Goal: Transaction & Acquisition: Purchase product/service

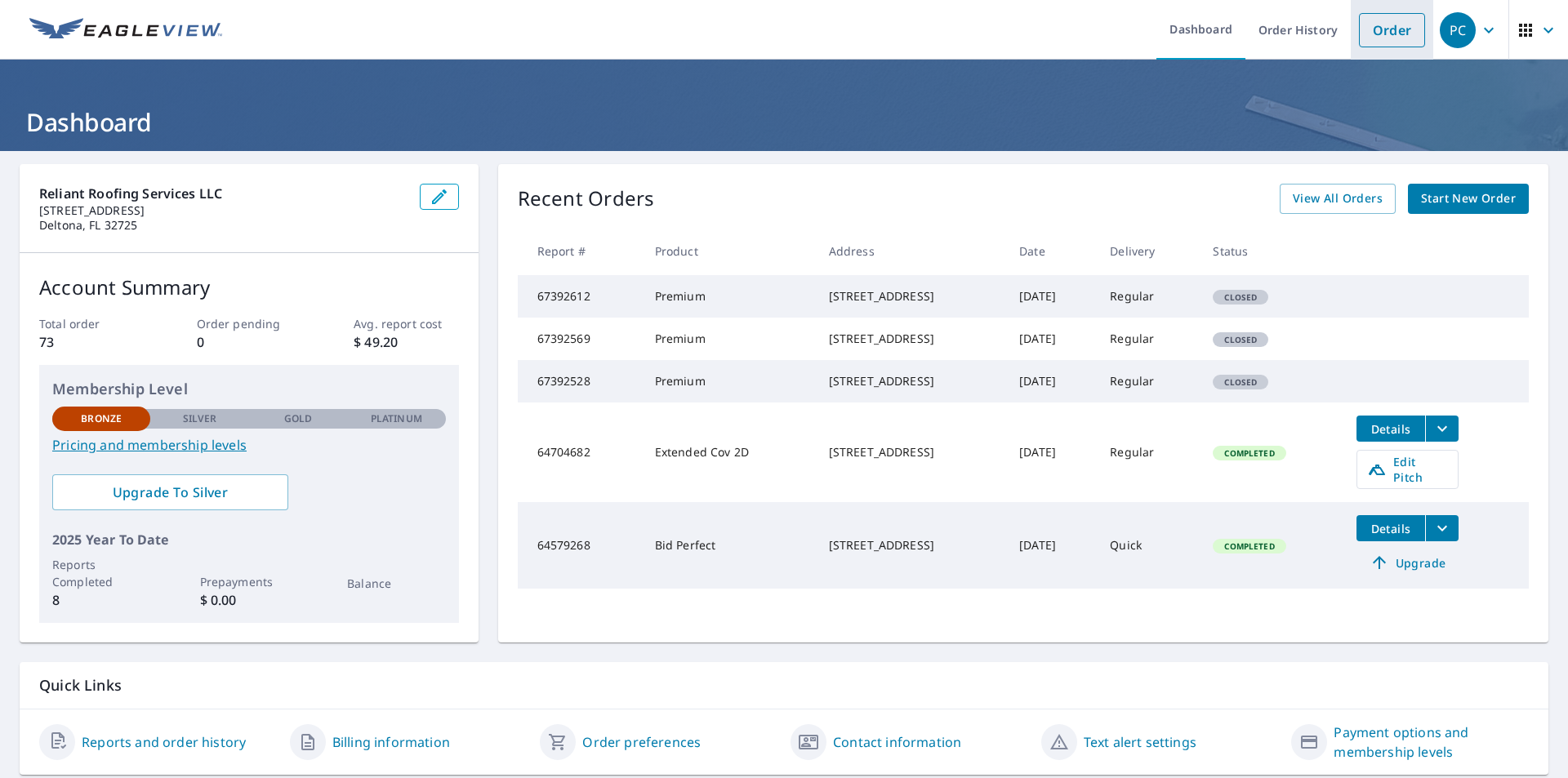
click at [1371, 20] on link "Order" at bounding box center [1391, 30] width 66 height 34
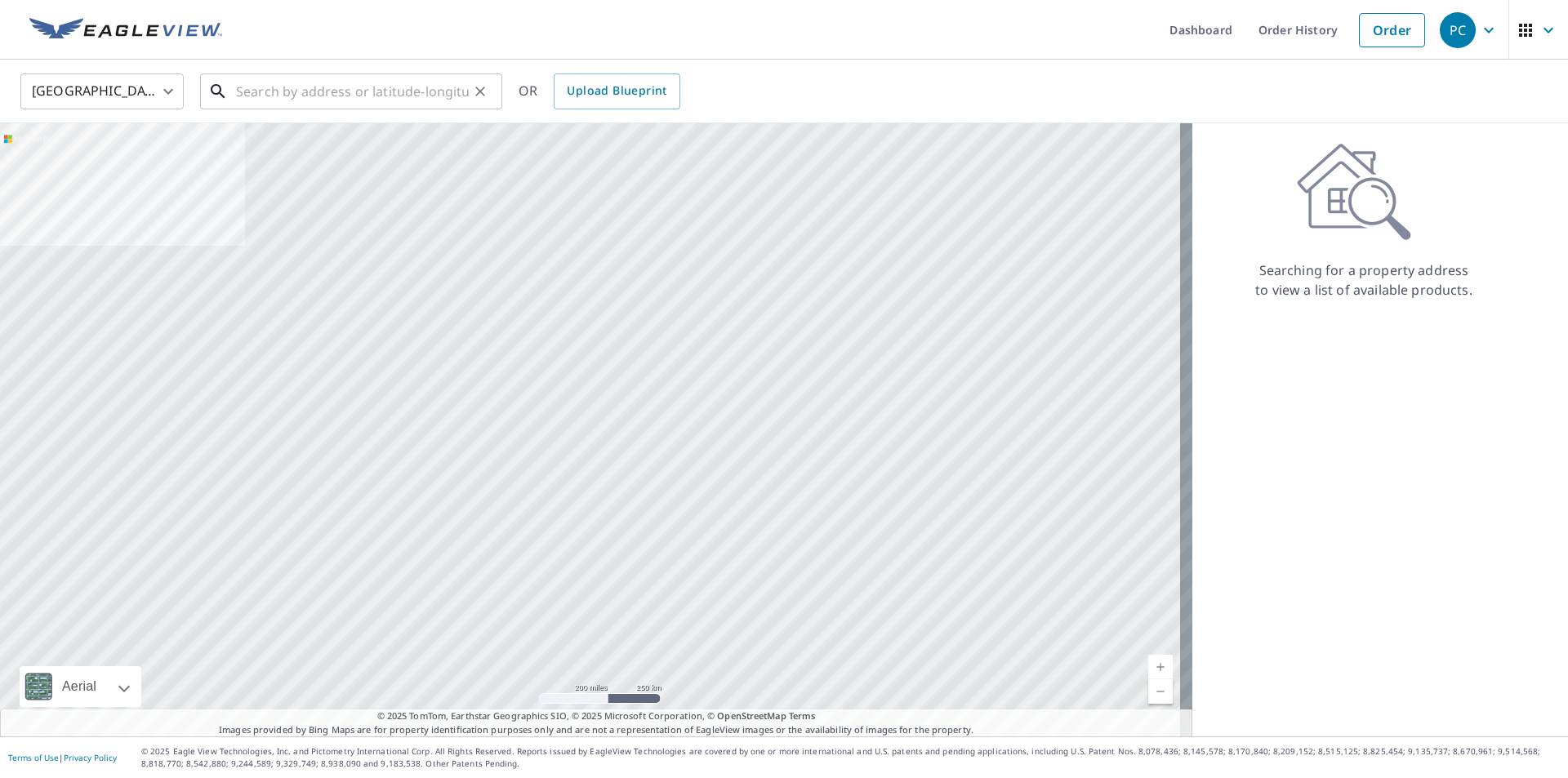
click at [341, 88] on input "text" at bounding box center [352, 91] width 233 height 46
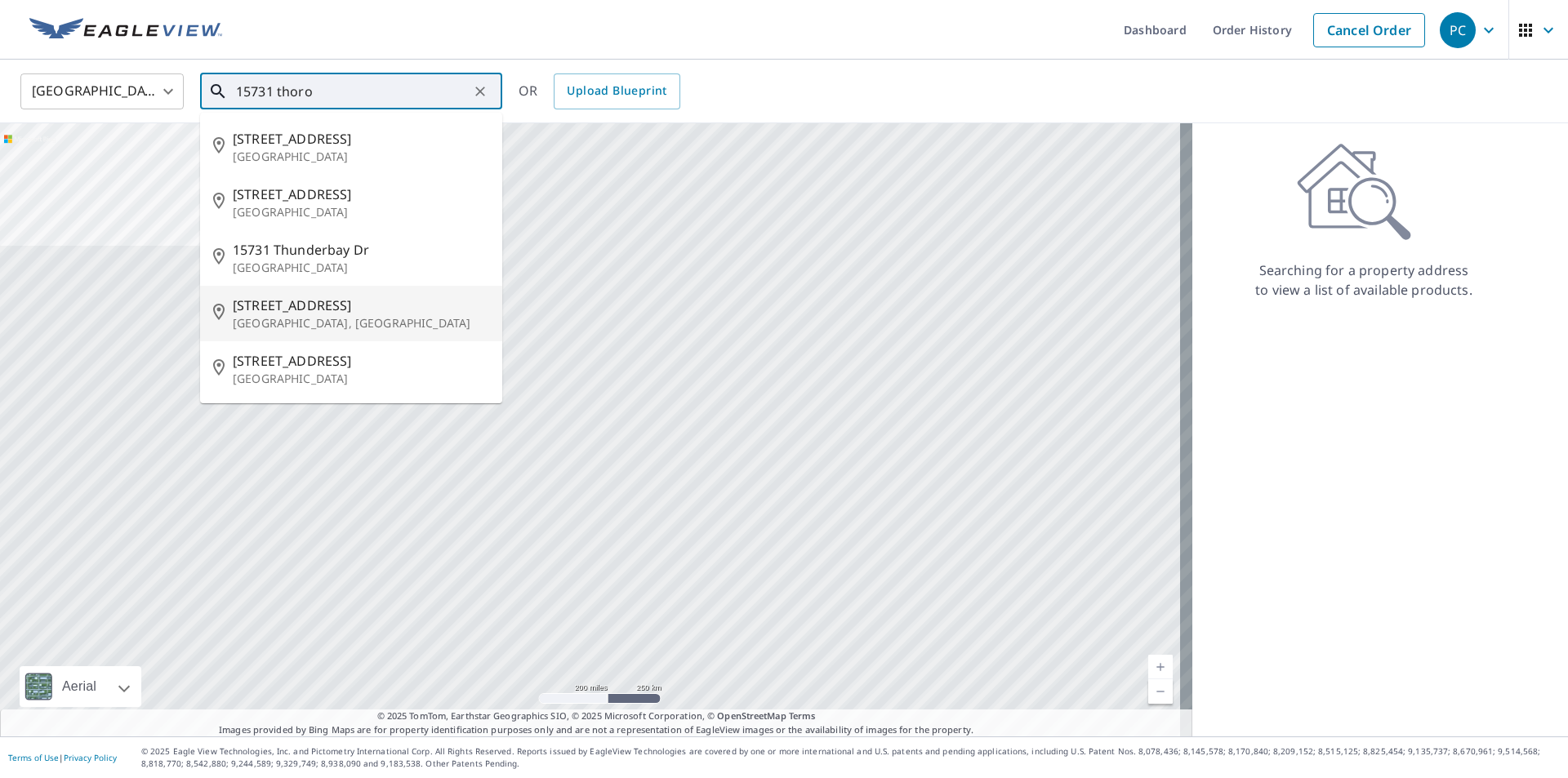
click at [356, 315] on p "[GEOGRAPHIC_DATA], [GEOGRAPHIC_DATA]" at bounding box center [361, 323] width 257 height 17
type input "[STREET_ADDRESS][PERSON_NAME]"
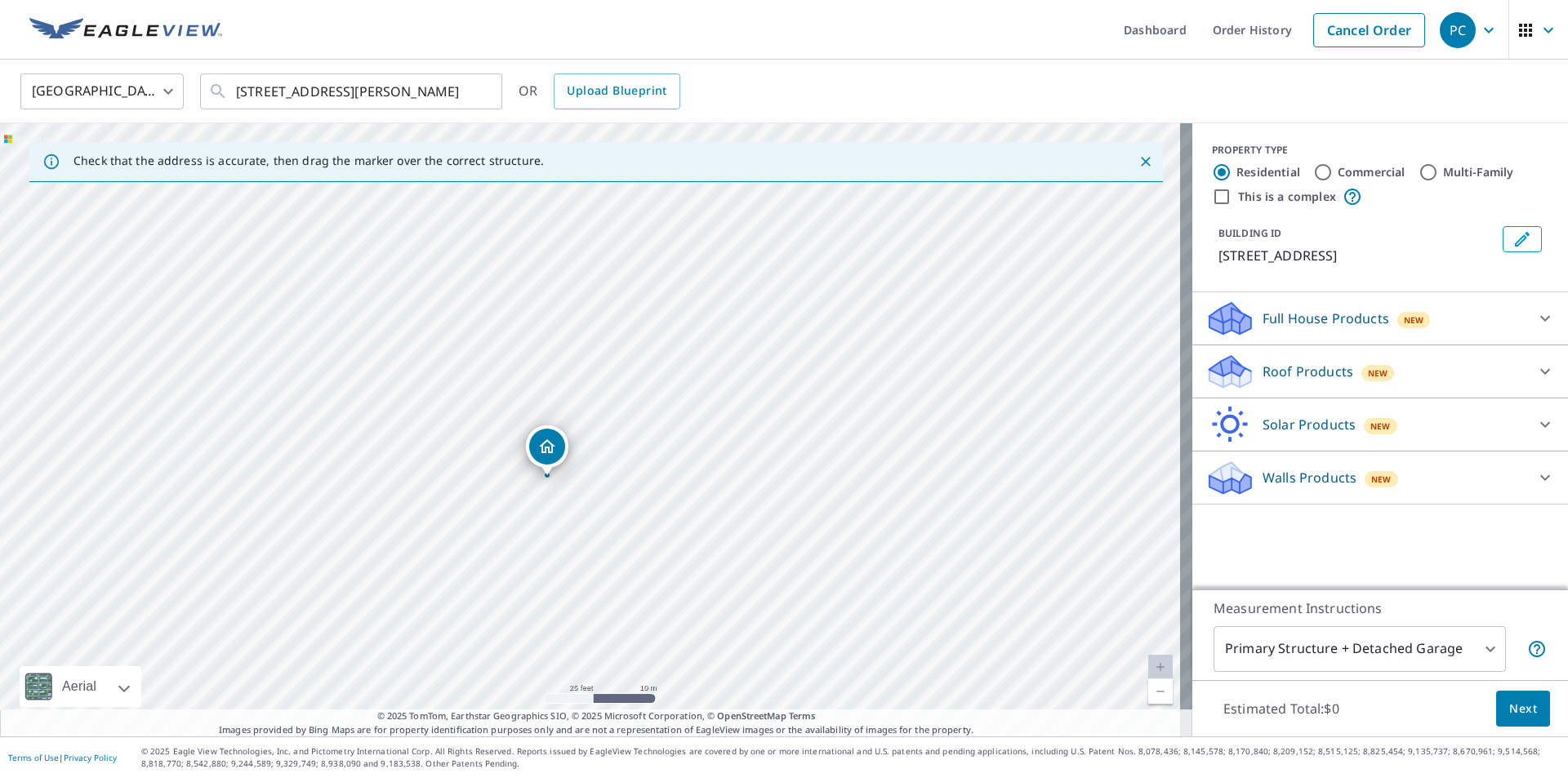
click at [1265, 381] on p "Roof Products" at bounding box center [1307, 371] width 90 height 19
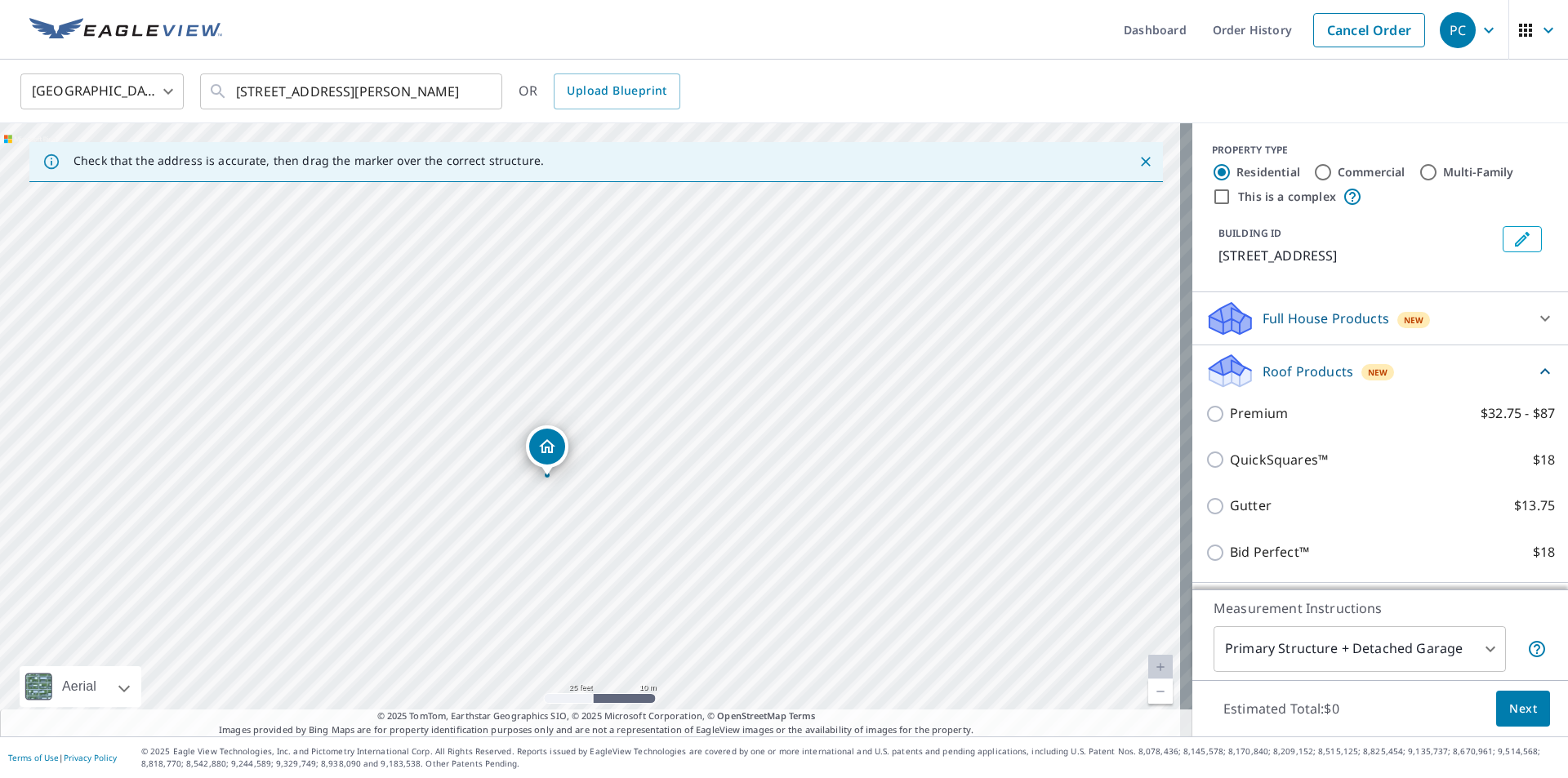
click at [1259, 436] on div "Premium $32.75 - $87" at bounding box center [1380, 413] width 350 height 47
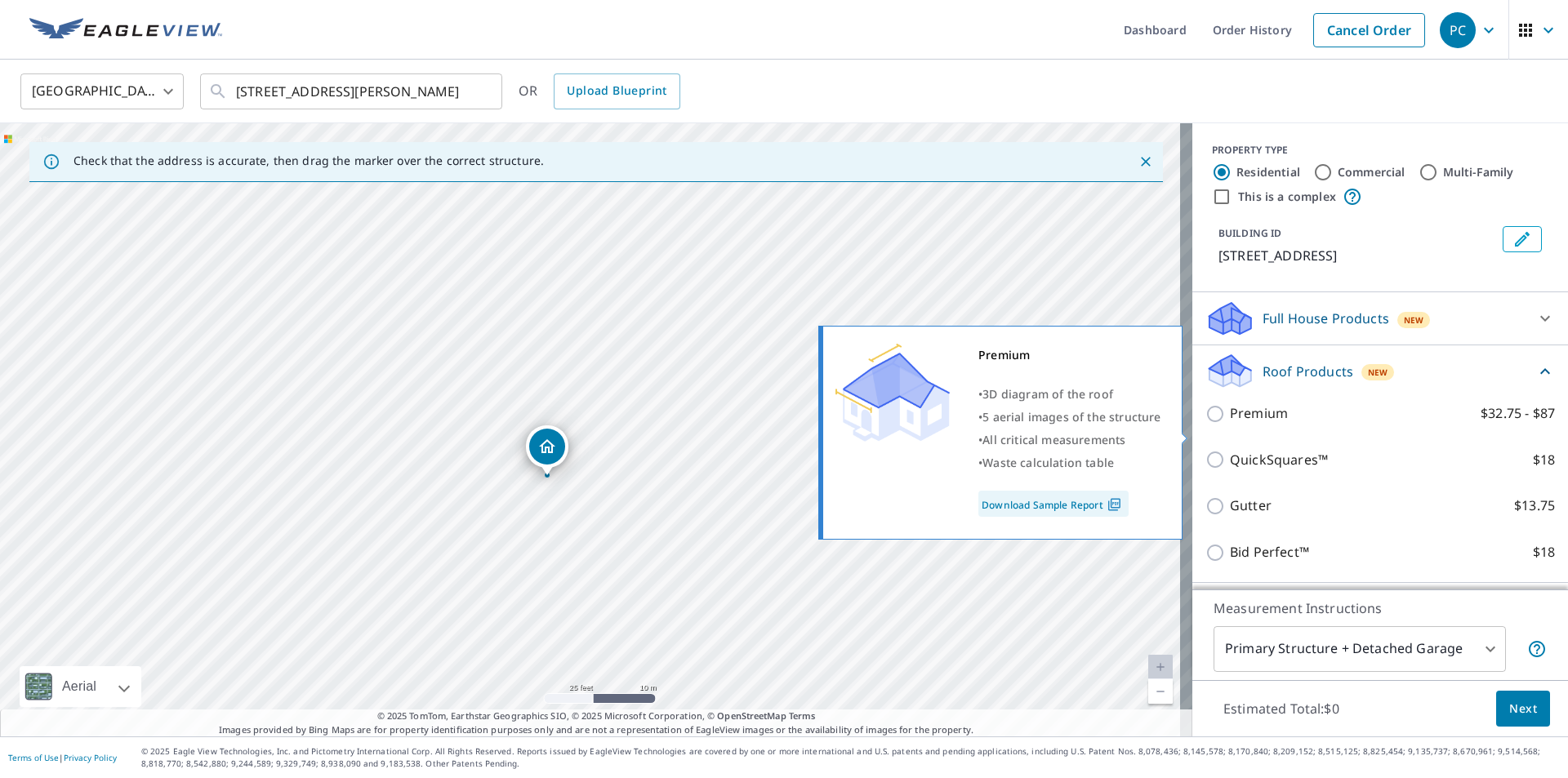
click at [1255, 424] on p "Premium" at bounding box center [1259, 413] width 58 height 20
click at [1230, 424] on input "Premium $32.75 - $87" at bounding box center [1218, 414] width 25 height 19
checkbox input "true"
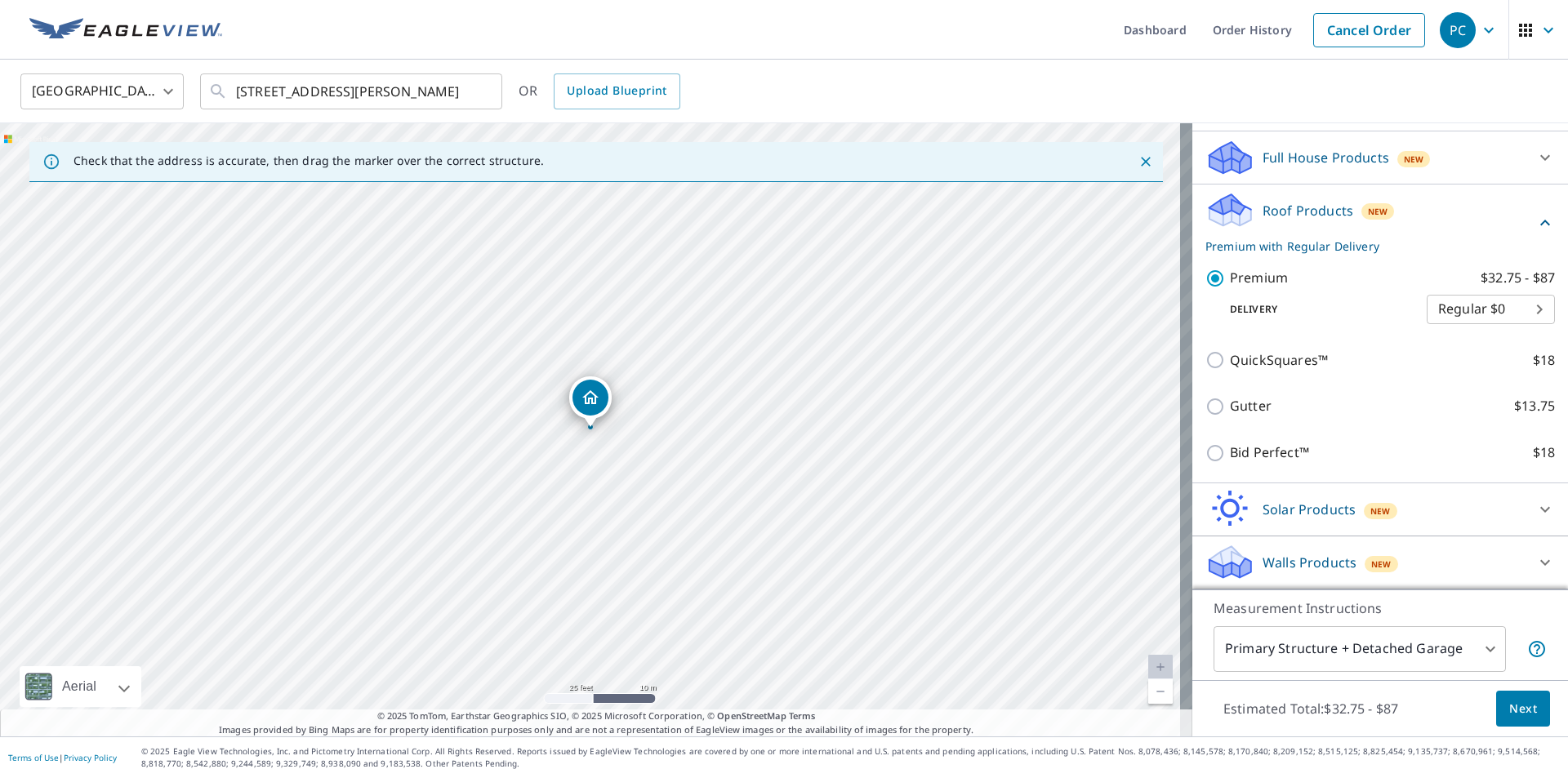
scroll to position [180, 0]
click at [1461, 633] on body "PC PC Dashboard Order History Cancel Order PC [GEOGRAPHIC_DATA] [GEOGRAPHIC_DAT…" at bounding box center [784, 389] width 1568 height 778
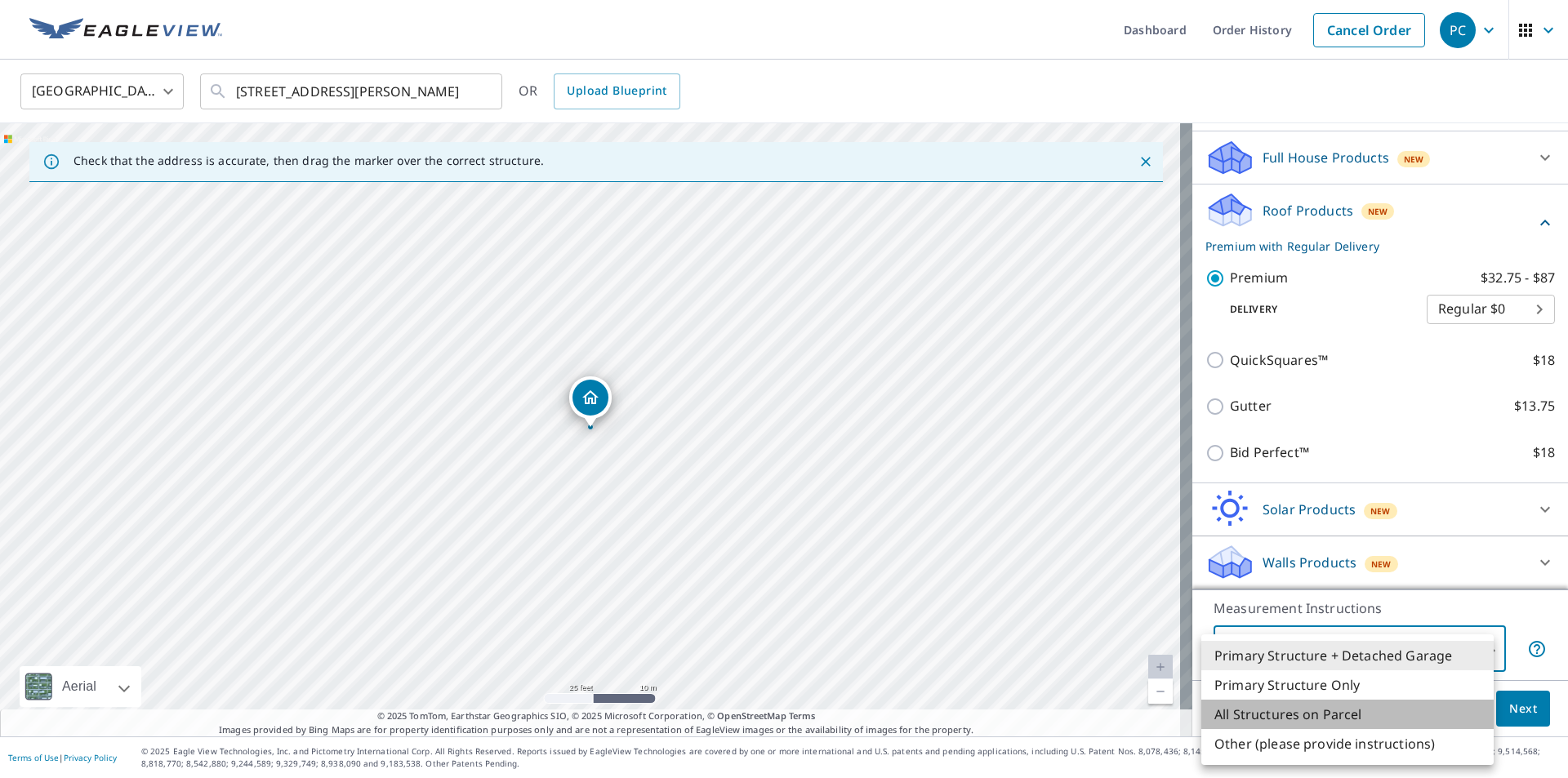
click at [1342, 716] on li "All Structures on Parcel" at bounding box center [1348, 714] width 293 height 29
type input "3"
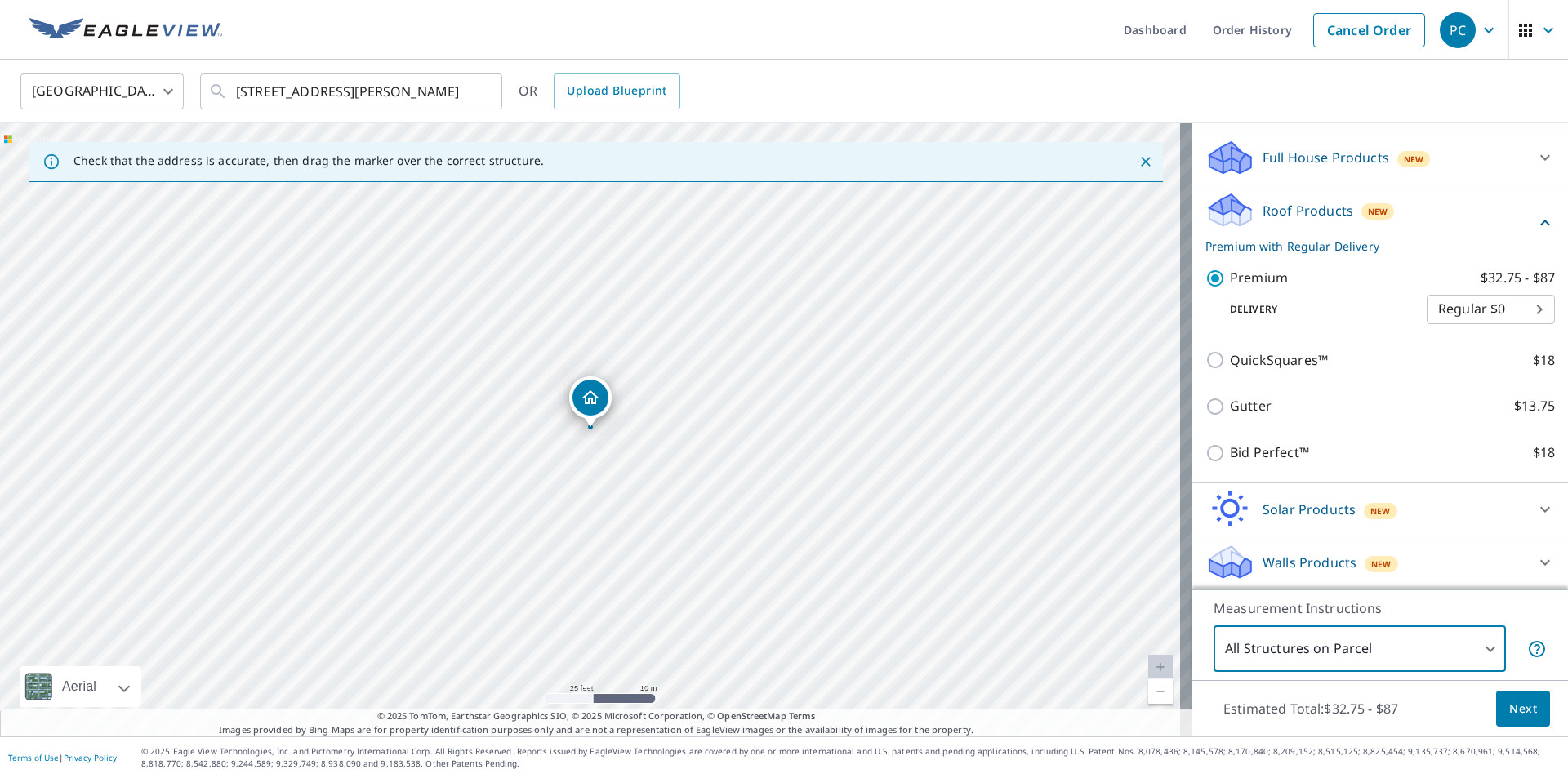
click at [1521, 712] on span "Next" at bounding box center [1523, 709] width 28 height 20
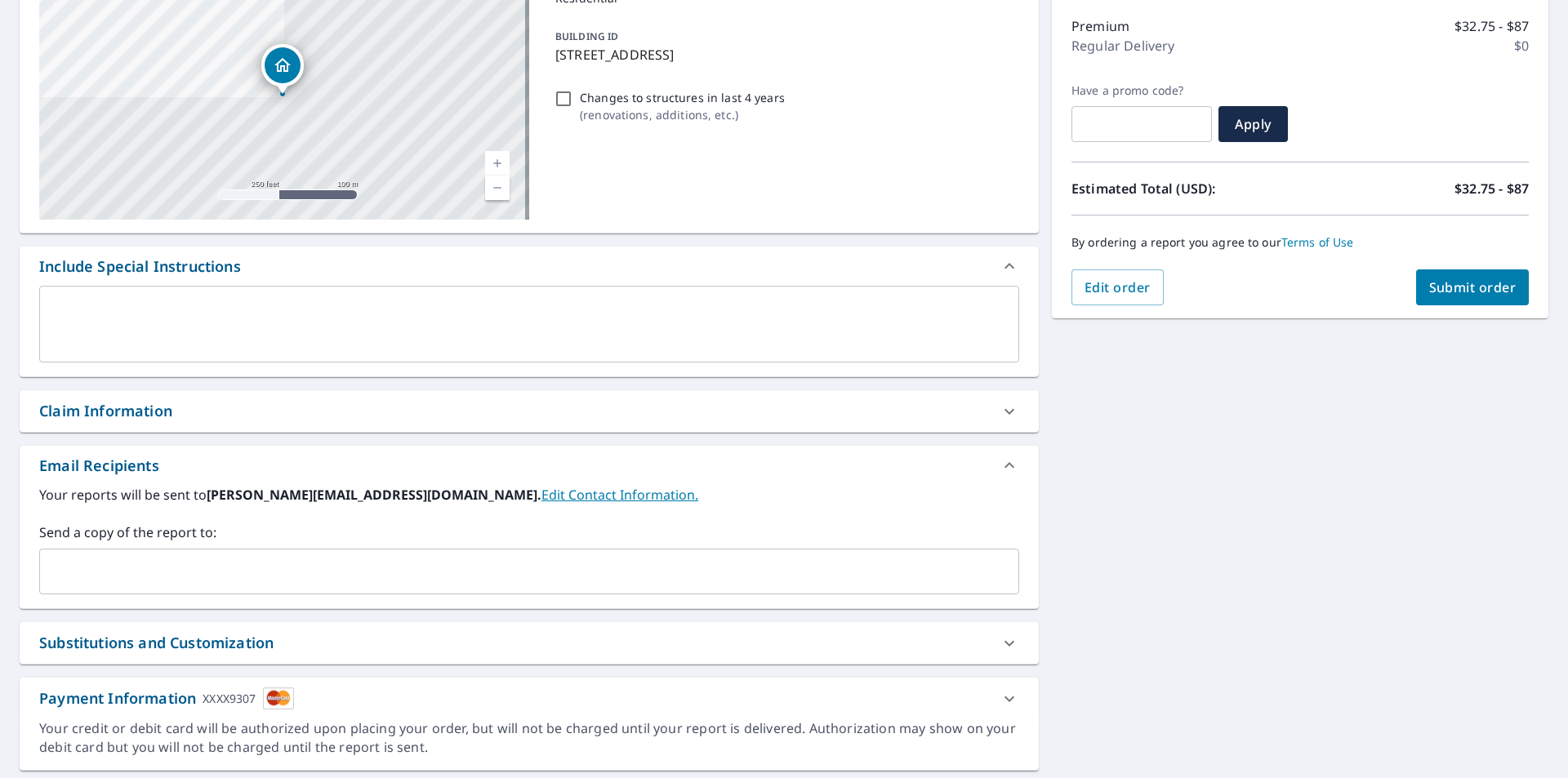
scroll to position [218, 0]
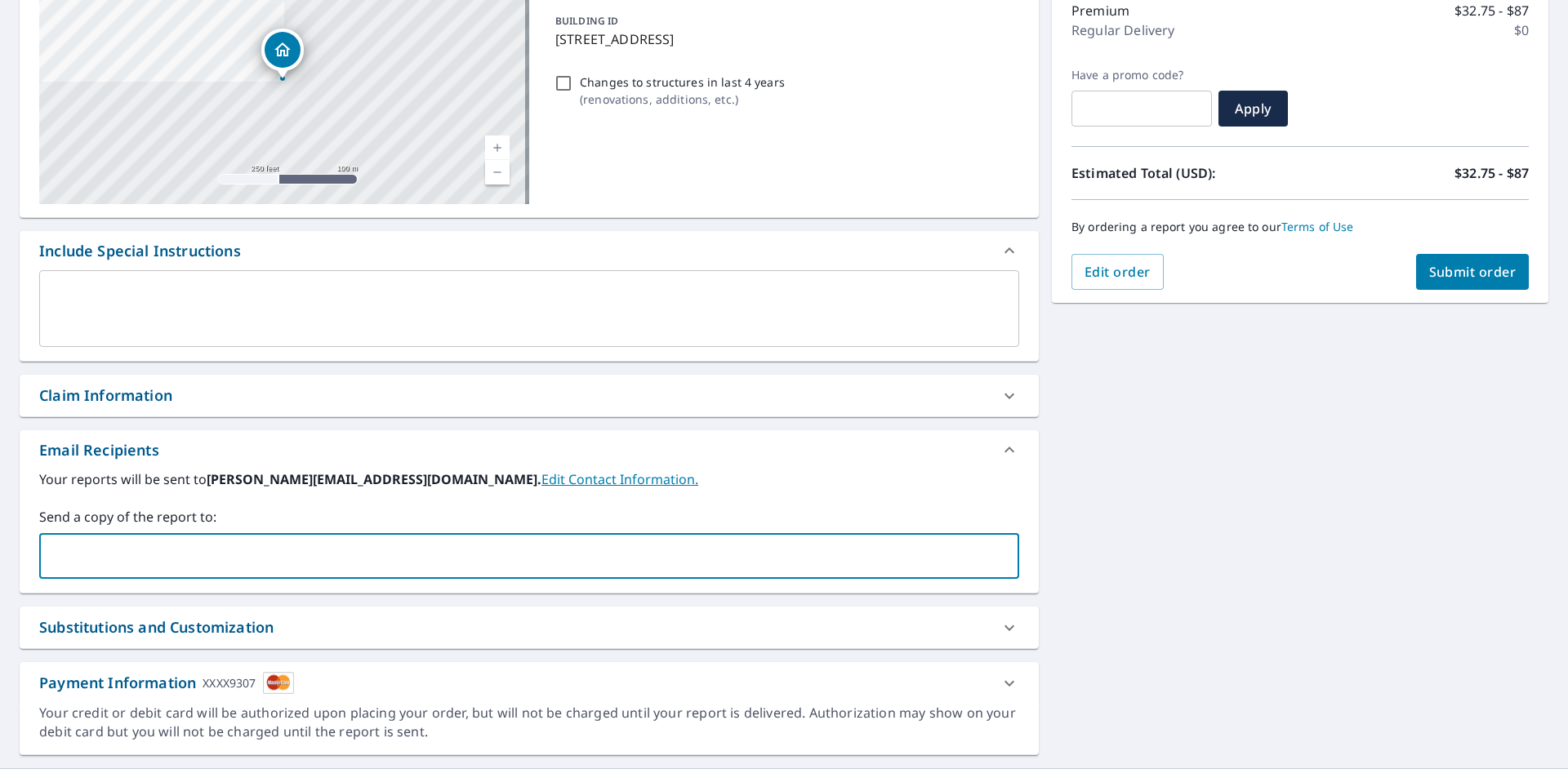
click at [298, 566] on input "text" at bounding box center [517, 555] width 941 height 31
type input "Estimate"
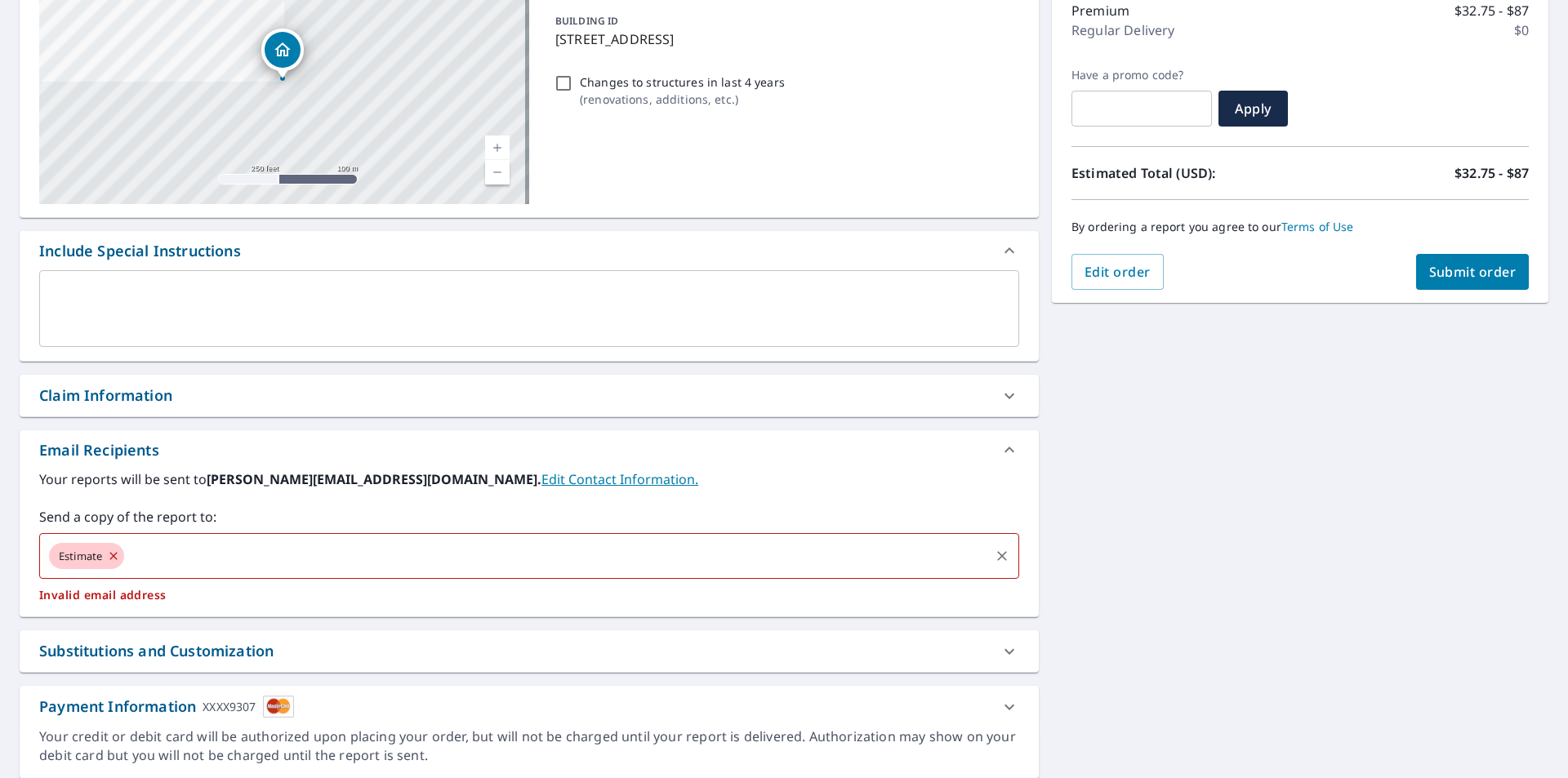
click at [114, 555] on icon at bounding box center [114, 555] width 7 height 7
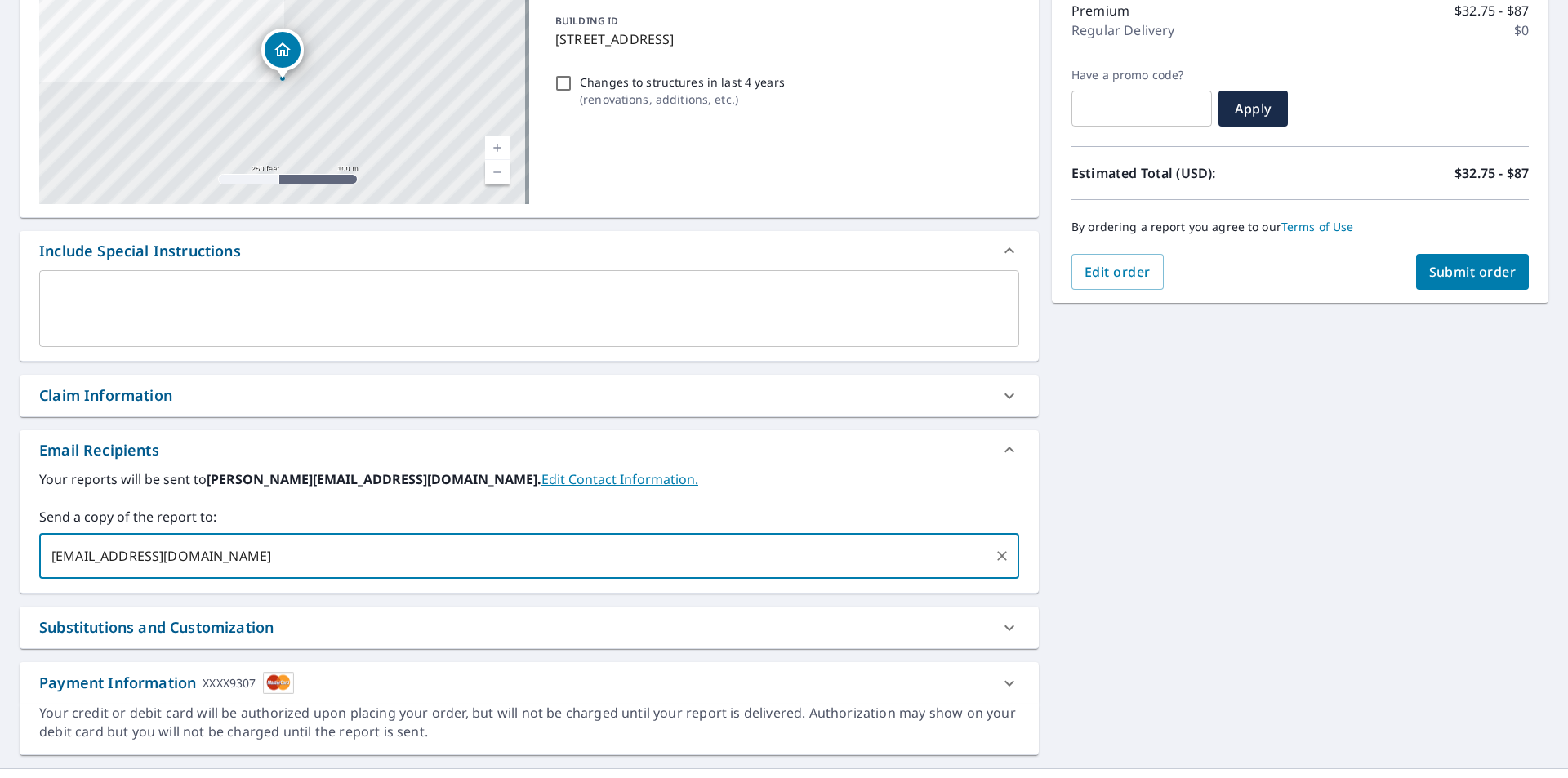
click at [406, 559] on input "[EMAIL_ADDRESS][DOMAIN_NAME]" at bounding box center [517, 555] width 941 height 31
type input "[EMAIL_ADDRESS][DOMAIN_NAME]"
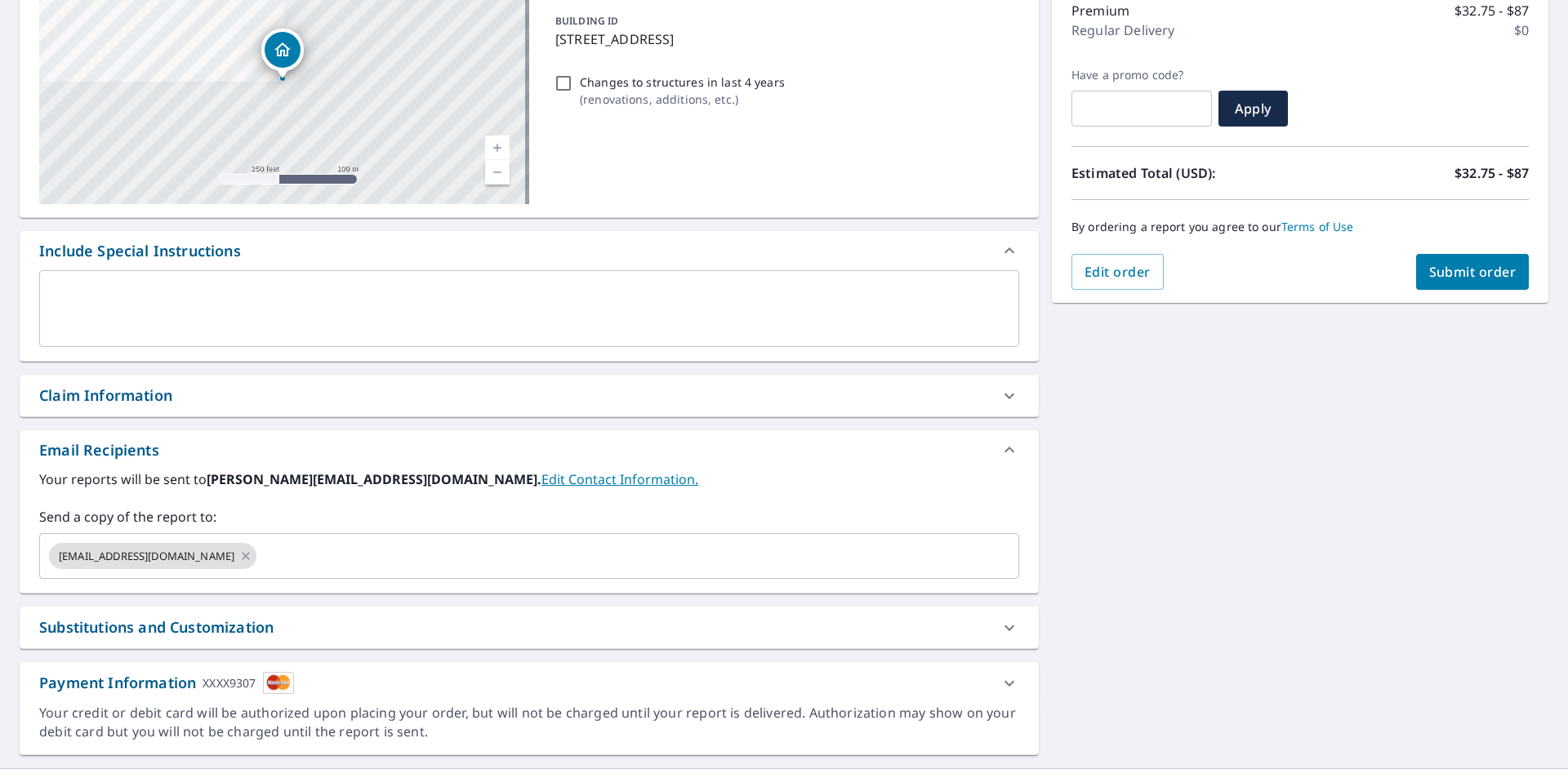
click at [445, 511] on label "Send a copy of the report to:" at bounding box center [530, 516] width 980 height 19
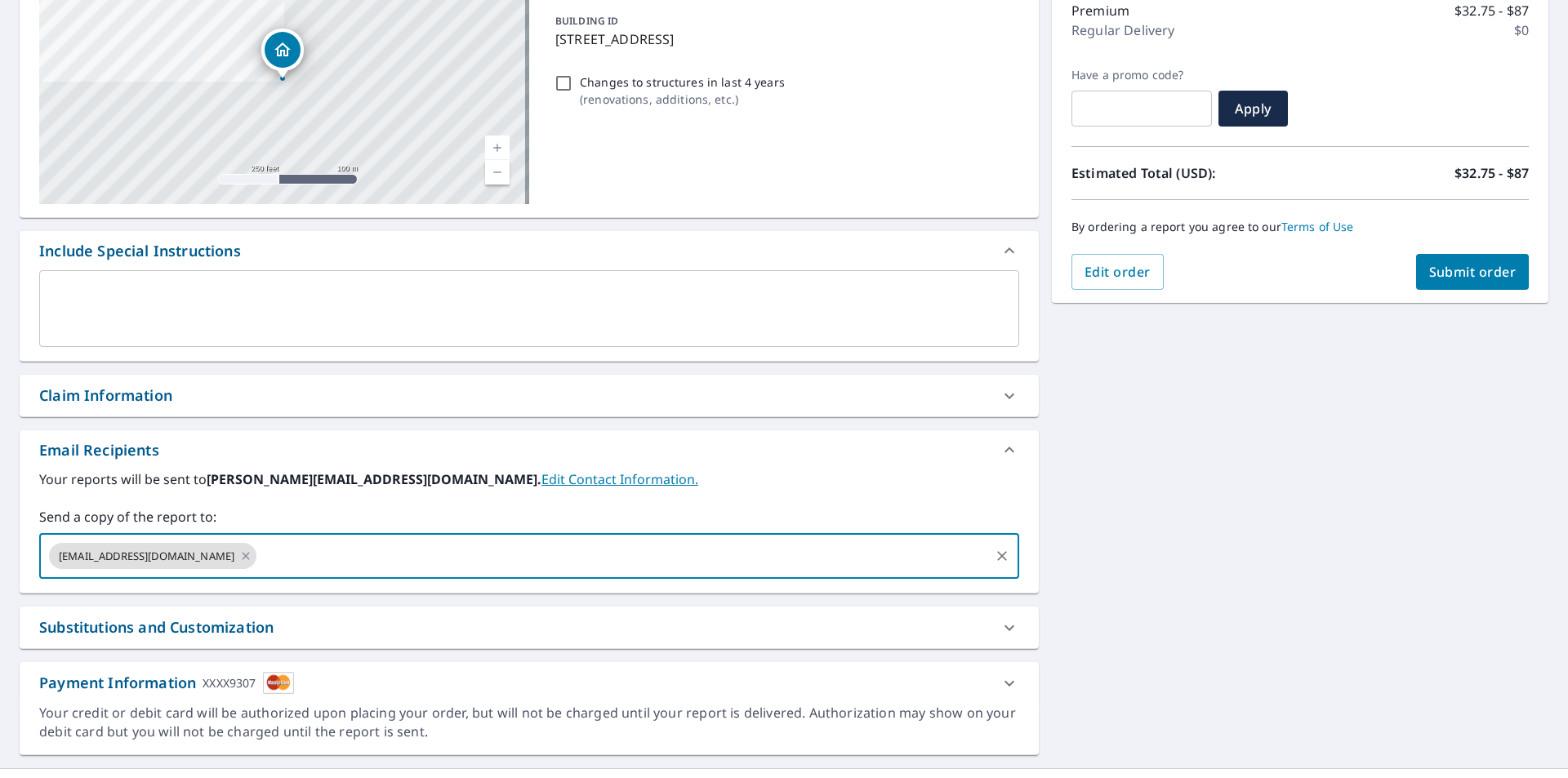
click at [438, 557] on input "text" at bounding box center [623, 555] width 728 height 31
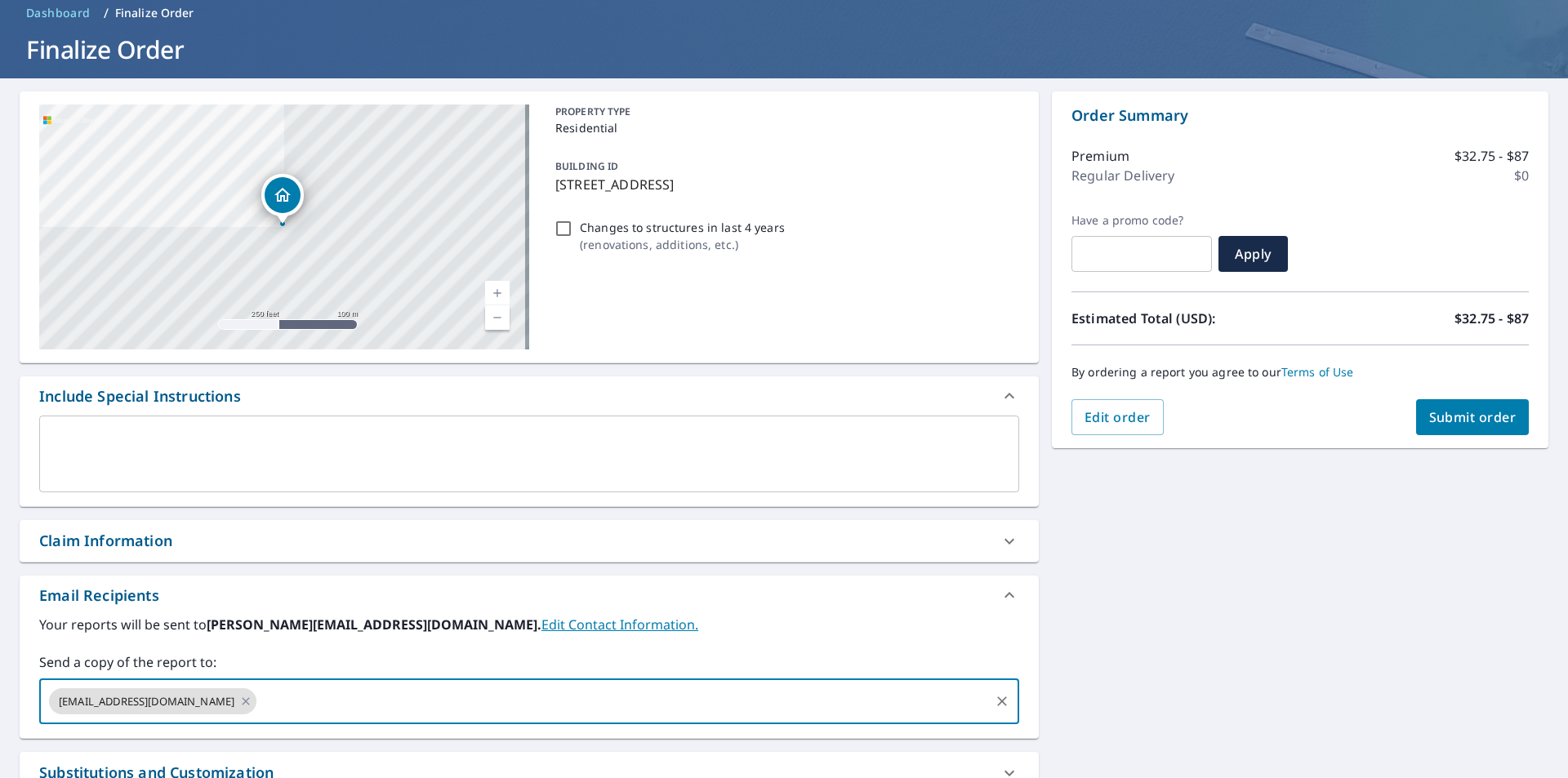
scroll to position [109, 0]
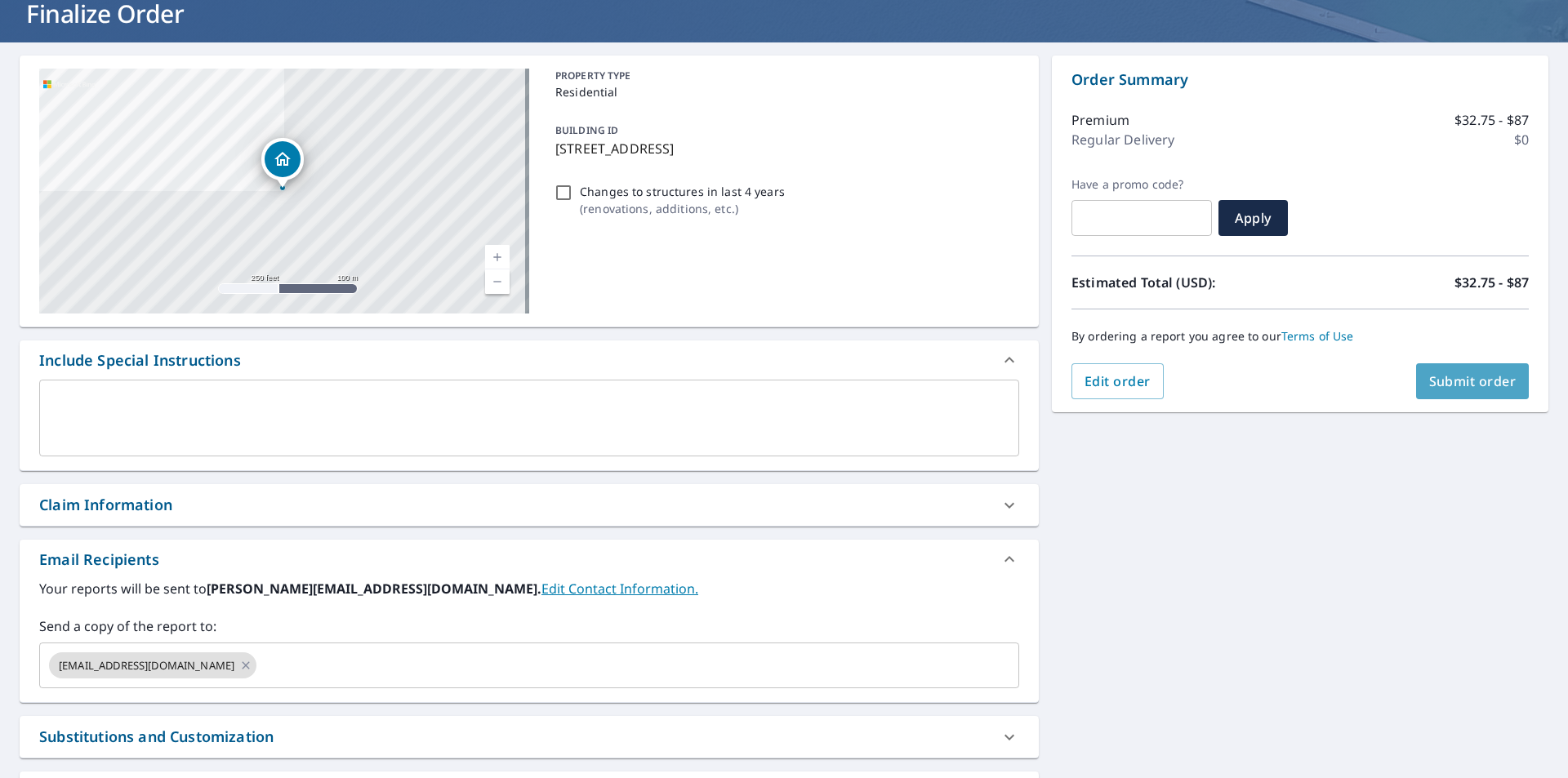
click at [1483, 383] on span "Submit order" at bounding box center [1472, 381] width 87 height 18
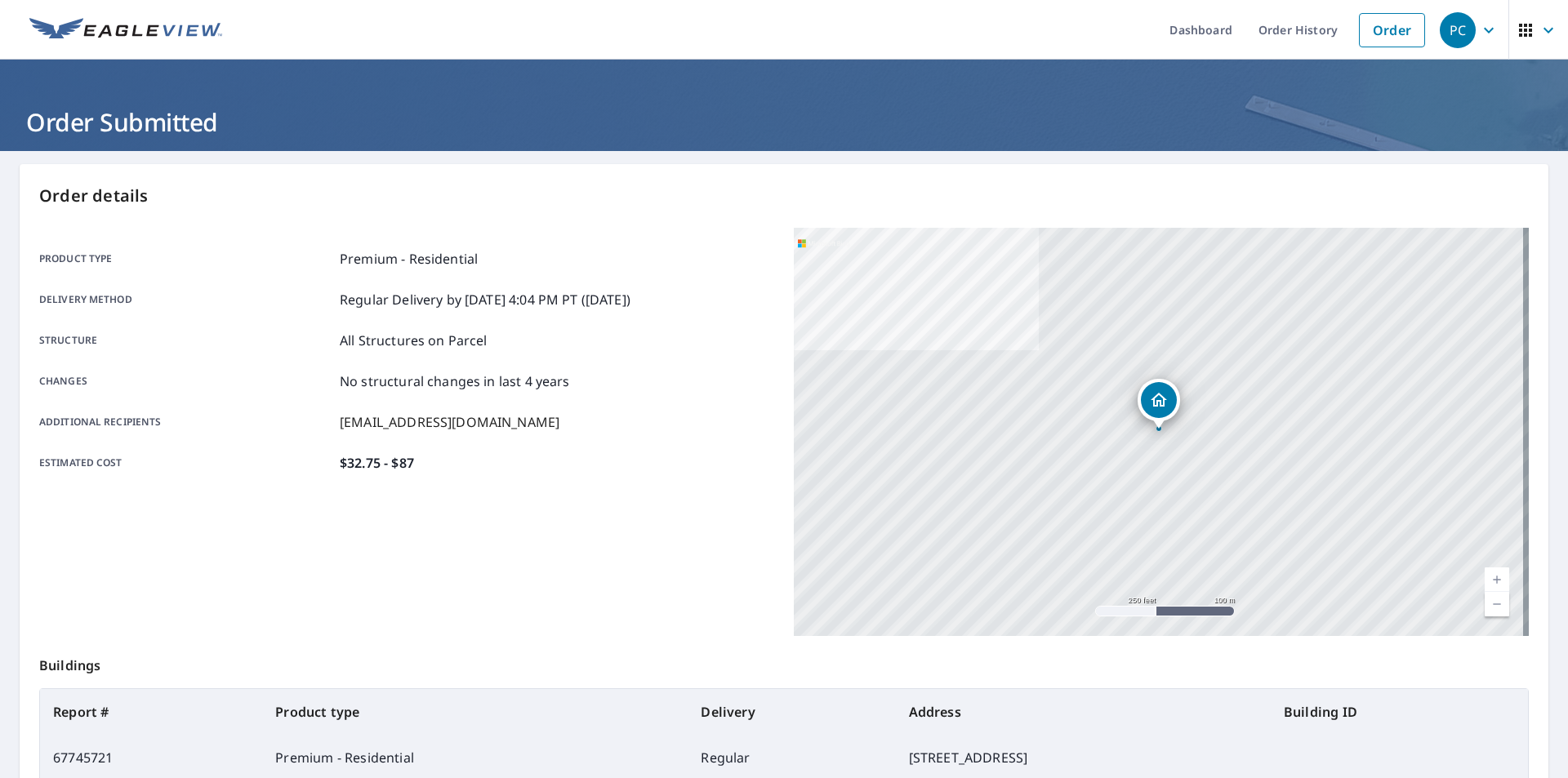
drag, startPoint x: 445, startPoint y: 468, endPoint x: 887, endPoint y: 669, distance: 485.6
click at [657, 613] on div "Product type Premium - Residential Delivery method Regular Delivery by [DATE] 4…" at bounding box center [407, 431] width 735 height 408
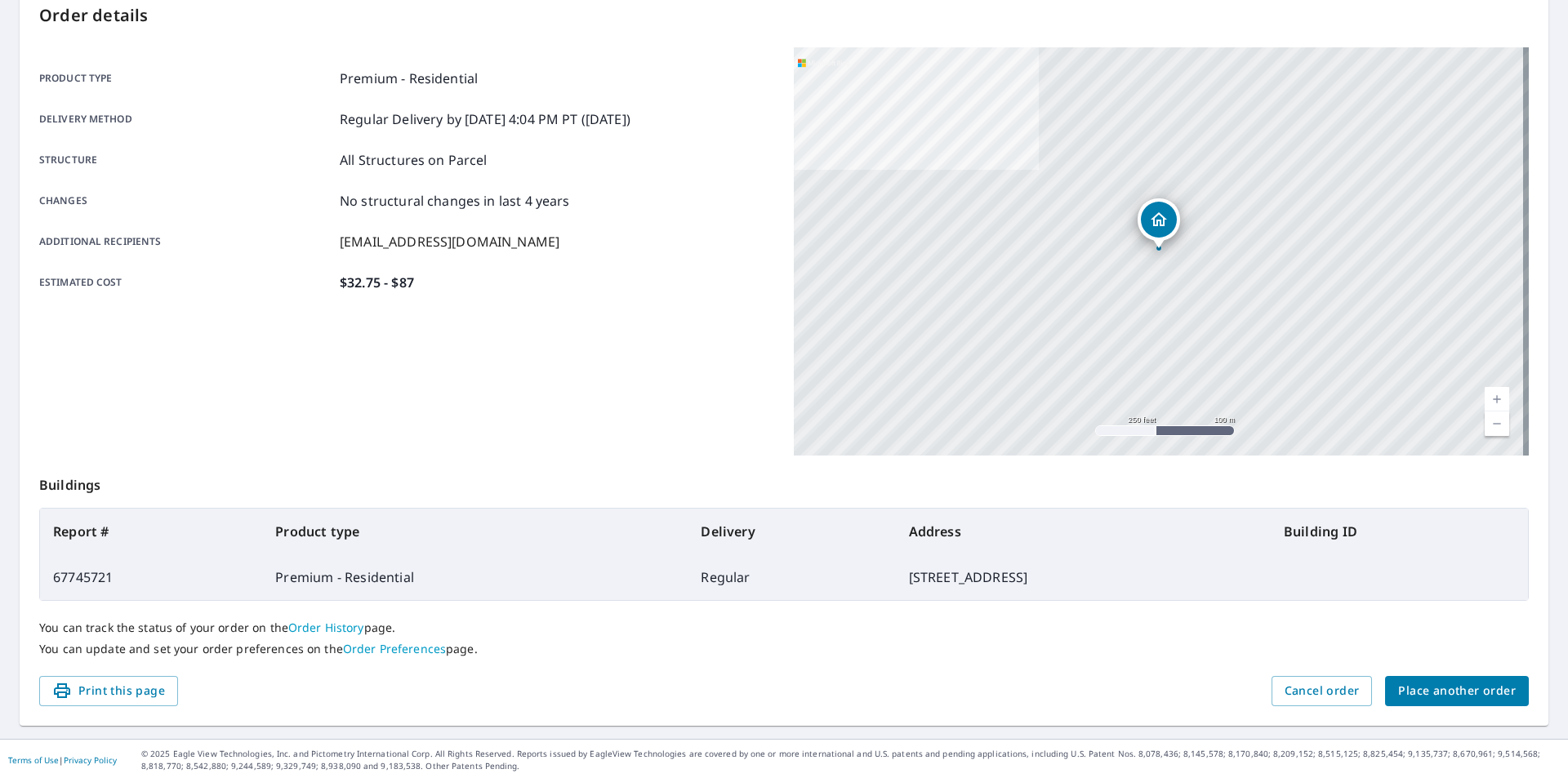
scroll to position [183, 0]
click at [1447, 689] on span "Place another order" at bounding box center [1457, 688] width 118 height 20
